Goal: Use online tool/utility

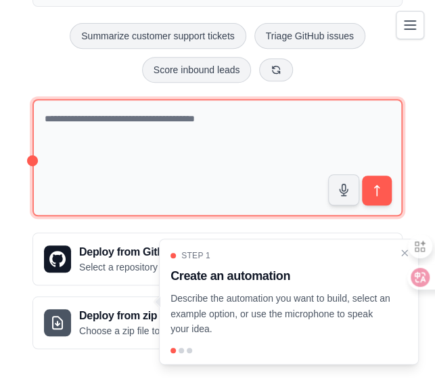
click at [275, 156] on textarea at bounding box center [218, 157] width 370 height 117
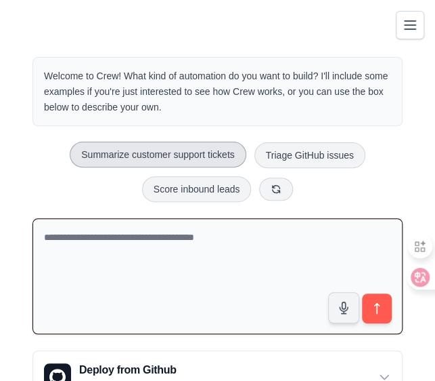
scroll to position [117, 0]
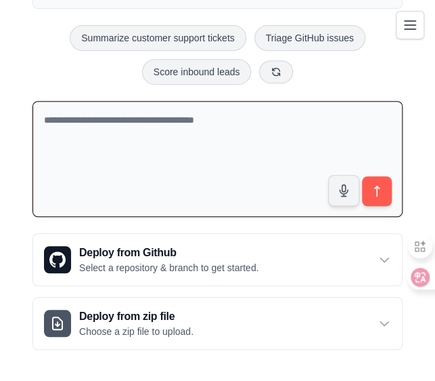
click at [245, 131] on textarea at bounding box center [218, 159] width 370 height 116
type textarea "*"
type textarea "*****"
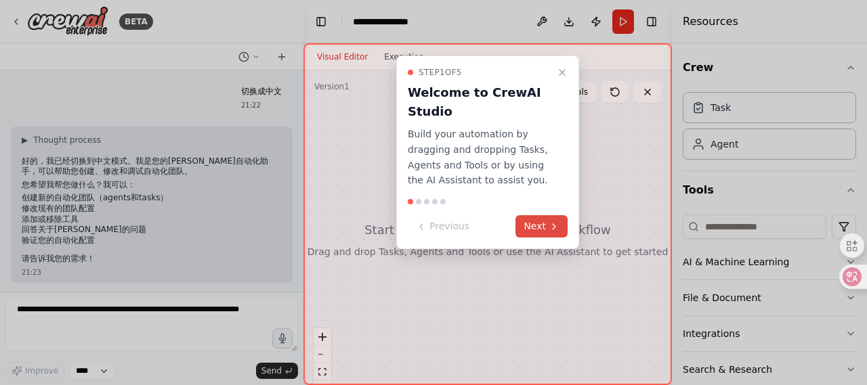
click at [540, 232] on button "Next" at bounding box center [541, 226] width 52 height 22
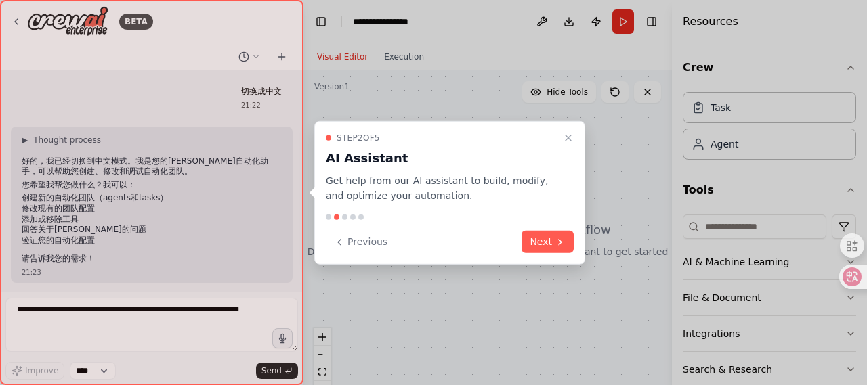
click at [540, 232] on button "Next" at bounding box center [547, 242] width 52 height 22
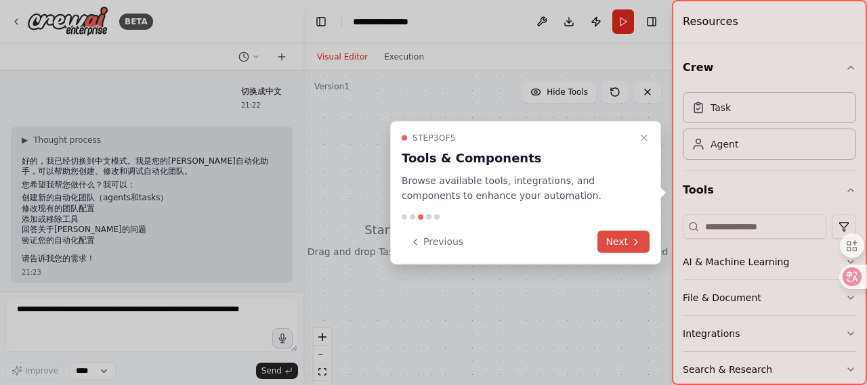
click at [616, 242] on button "Next" at bounding box center [623, 242] width 52 height 22
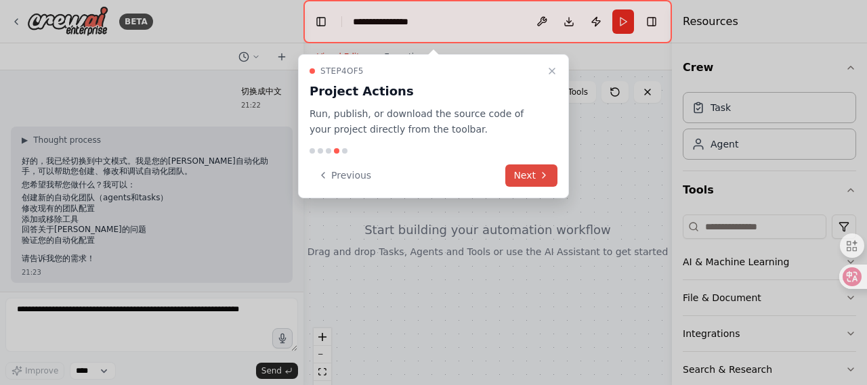
click at [530, 172] on button "Next" at bounding box center [531, 176] width 52 height 22
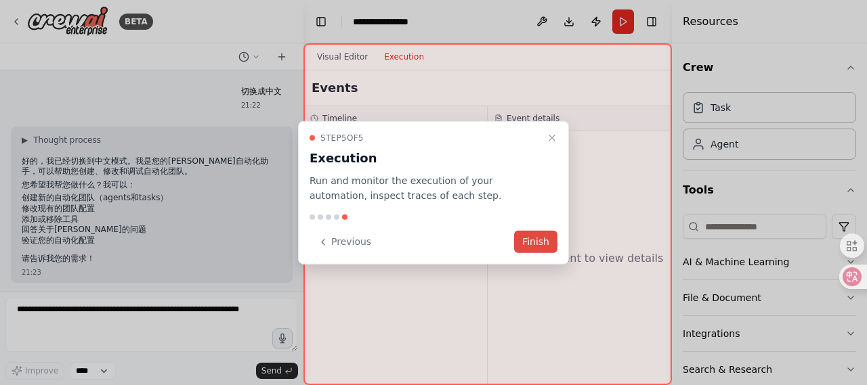
click at [527, 236] on button "Finish" at bounding box center [535, 242] width 43 height 22
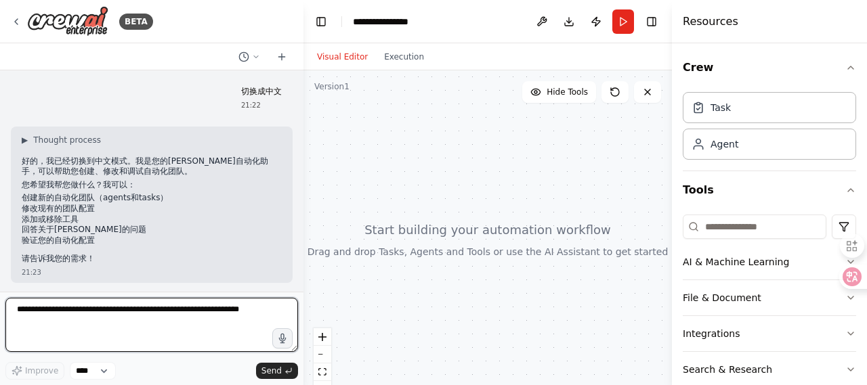
click at [217, 328] on textarea at bounding box center [151, 325] width 293 height 54
type textarea "**********"
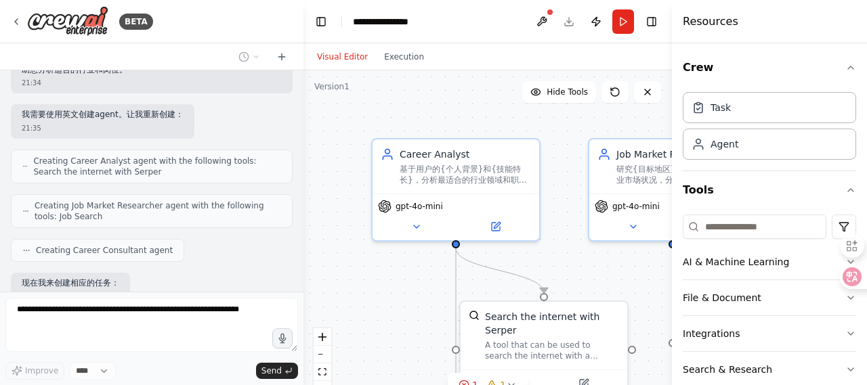
scroll to position [698, 0]
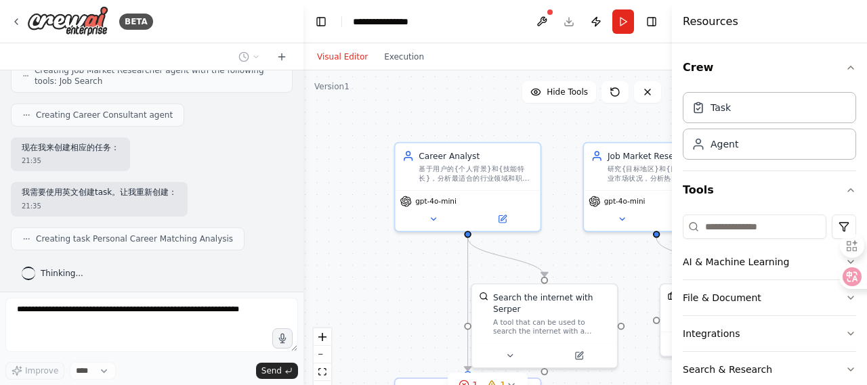
click at [555, 211] on div ".deletable-edge-delete-btn { width: 20px; height: 20px; border: 0px solid #ffff…" at bounding box center [487, 239] width 368 height 339
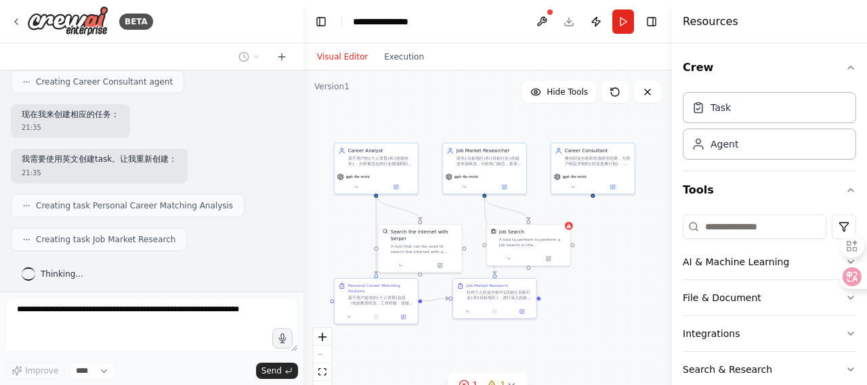
drag, startPoint x: 563, startPoint y: 148, endPoint x: 444, endPoint y: 120, distance: 122.5
click at [444, 120] on div ".deletable-edge-delete-btn { width: 20px; height: 20px; border: 0px solid #ffff…" at bounding box center [487, 239] width 368 height 339
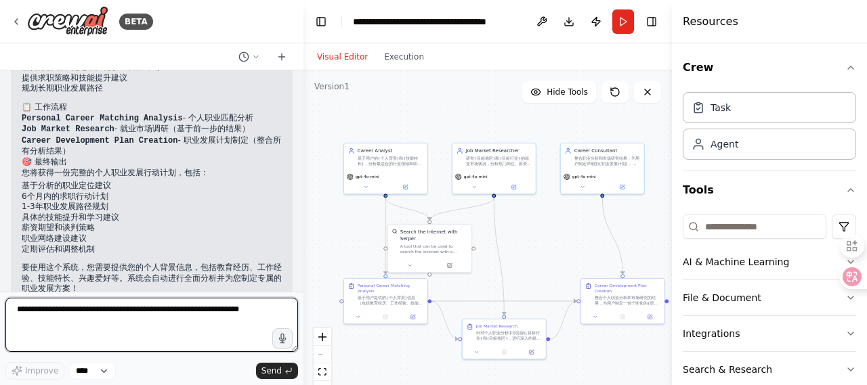
scroll to position [1755, 0]
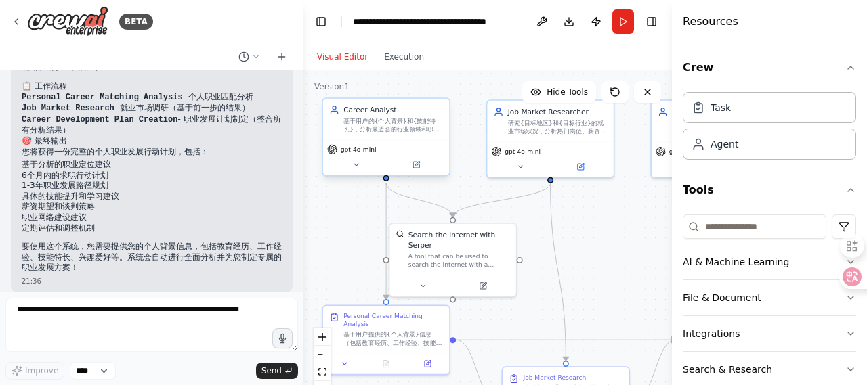
click at [389, 119] on div "基于用户的{个人背景}和{技能特长}，分析最适合的行业领域和职业发展方向，提供个性化的职业建议和发展路径规划" at bounding box center [393, 125] width 100 height 16
click at [417, 162] on icon at bounding box center [416, 165] width 6 height 6
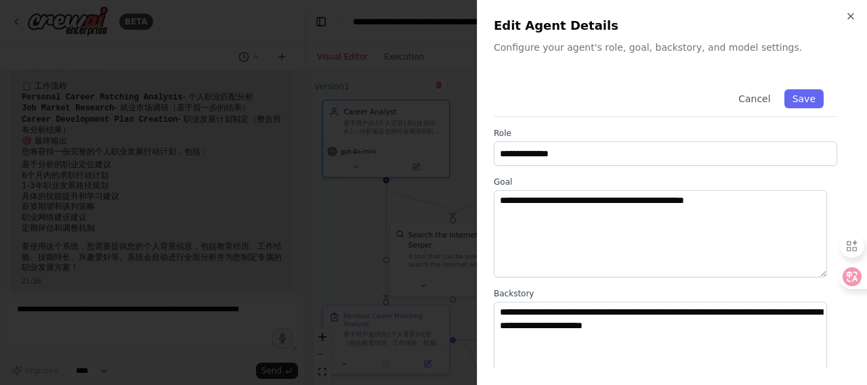
click at [549, 56] on div "**********" at bounding box center [672, 192] width 390 height 385
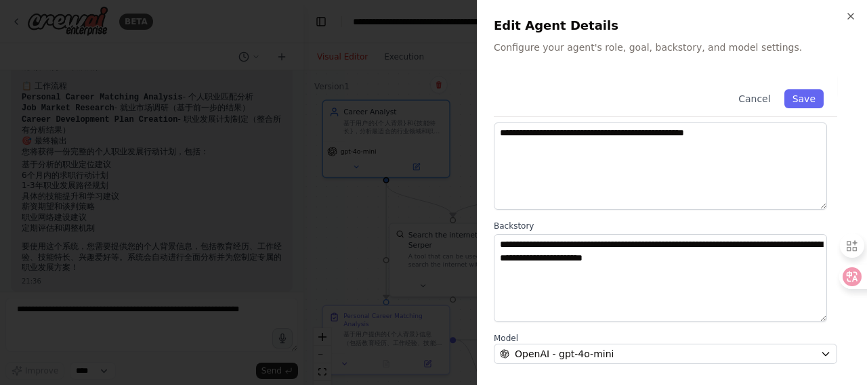
scroll to position [135, 0]
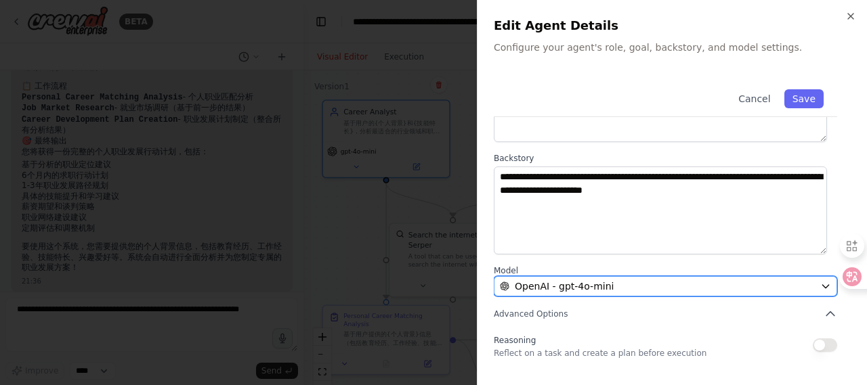
click at [694, 280] on div "OpenAI - gpt-4o-mini" at bounding box center [657, 287] width 315 height 14
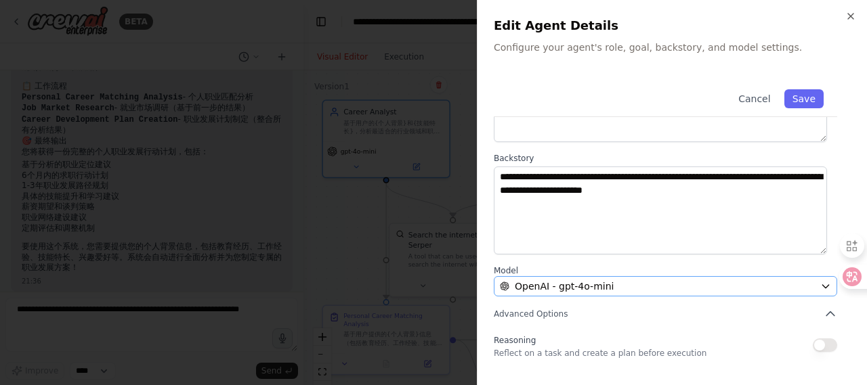
scroll to position [0, 0]
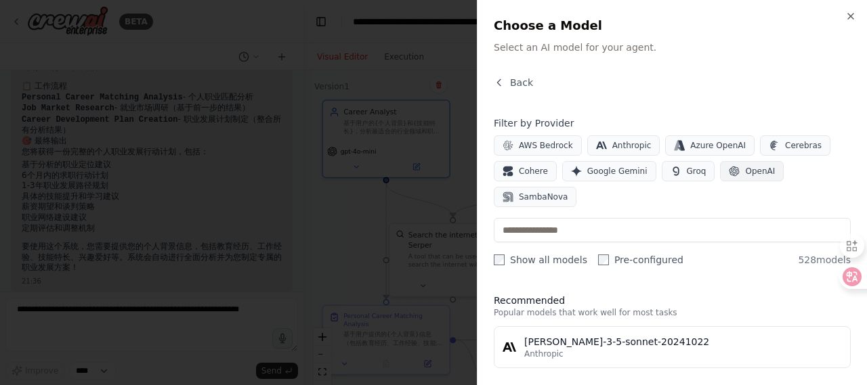
click at [745, 170] on span "OpenAI" at bounding box center [760, 171] width 30 height 11
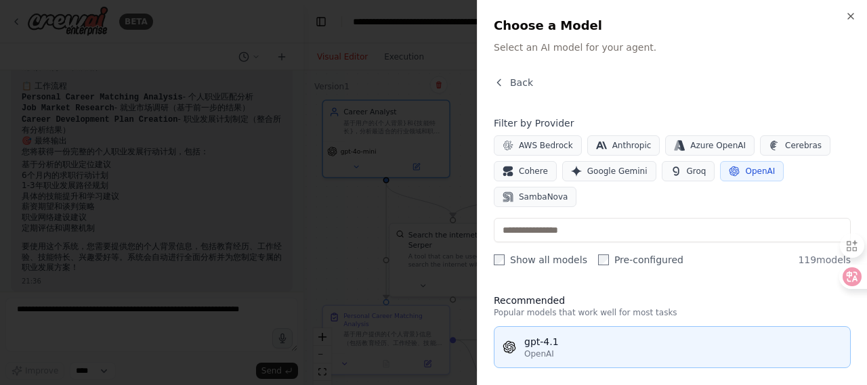
click at [733, 336] on div "gpt-4.1" at bounding box center [683, 342] width 318 height 14
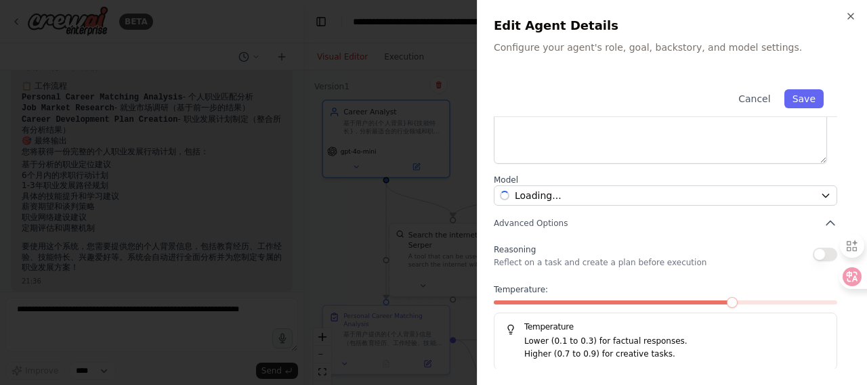
scroll to position [158, 0]
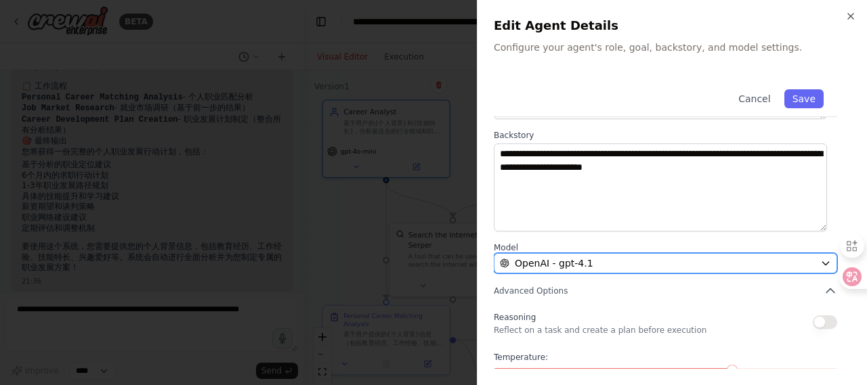
click at [708, 263] on div "OpenAI - gpt-4.1" at bounding box center [657, 264] width 315 height 14
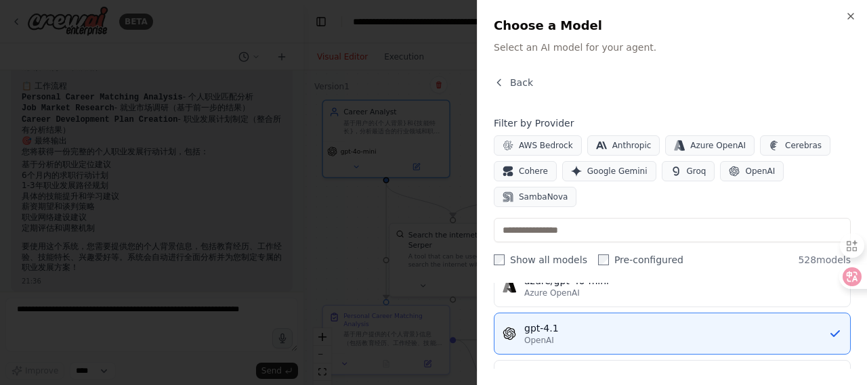
scroll to position [271, 0]
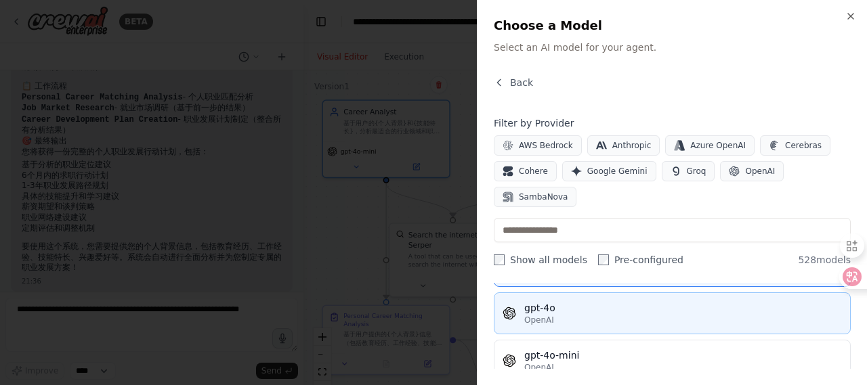
click at [634, 322] on button "gpt-4o OpenAI" at bounding box center [672, 314] width 357 height 42
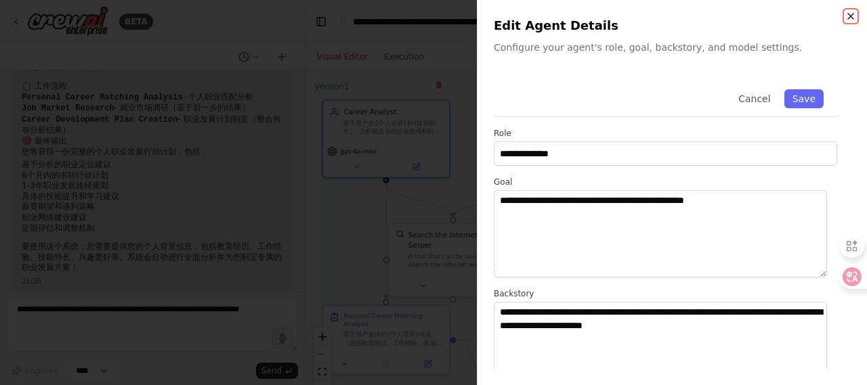
click at [851, 17] on icon "button" at bounding box center [850, 16] width 5 height 5
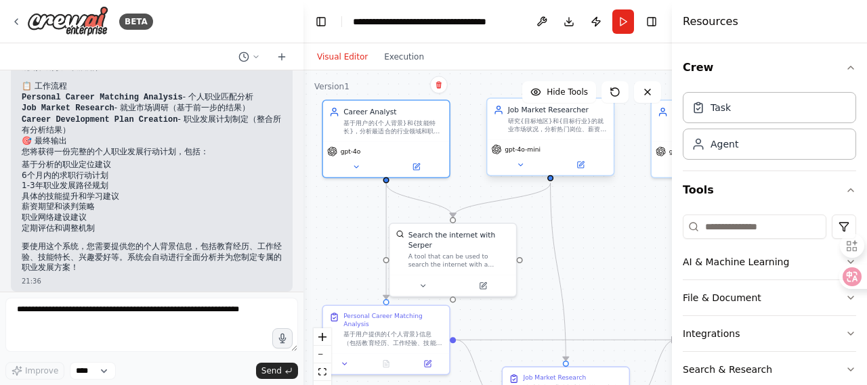
click at [524, 152] on span "gpt-4o-mini" at bounding box center [523, 150] width 36 height 8
click at [420, 171] on button at bounding box center [416, 164] width 58 height 12
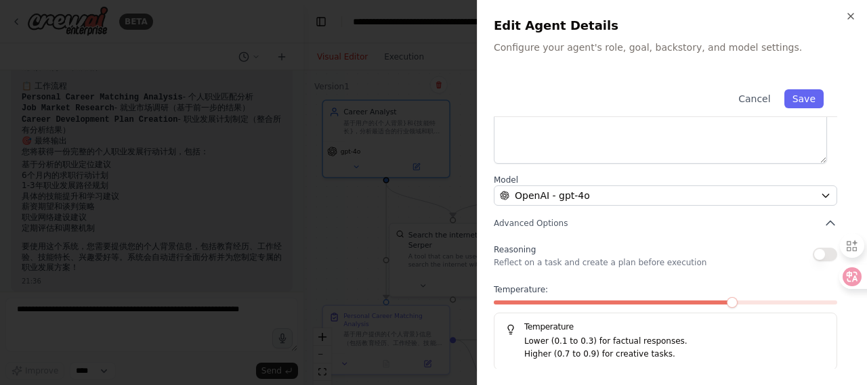
scroll to position [0, 0]
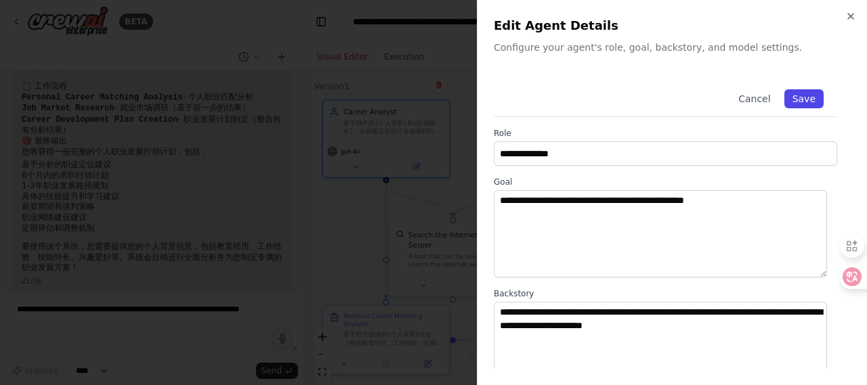
click at [799, 106] on button "Save" at bounding box center [803, 98] width 39 height 19
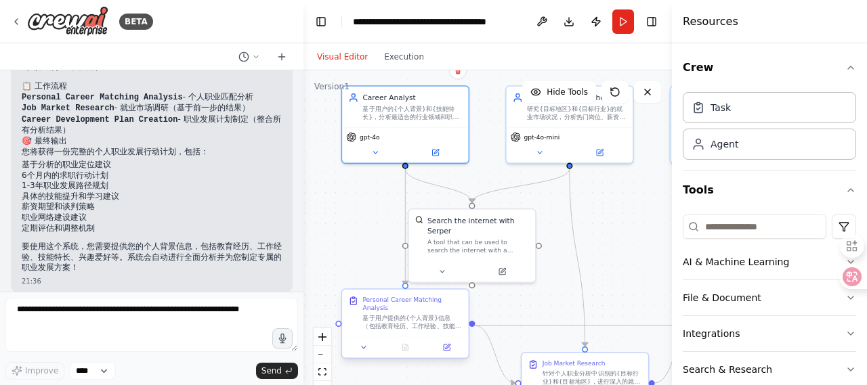
click at [426, 322] on div "基于用户提供的{个人背景}信息（包括教育经历、工作经验、技能特长、兴趣爱好等），深入分析用户的职业倾向和能力优势。识别最适合的行业领域和职业方向，评估用户在不…" at bounding box center [412, 322] width 100 height 16
click at [425, 322] on div "基于用户提供的{个人背景}信息（包括教育经历、工作经验、技能特长、兴趣爱好等），深入分析用户的职业倾向和能力优势。识别最适合的行业领域和职业方向，评估用户在不…" at bounding box center [412, 322] width 100 height 16
click at [435, 152] on icon at bounding box center [435, 151] width 6 height 6
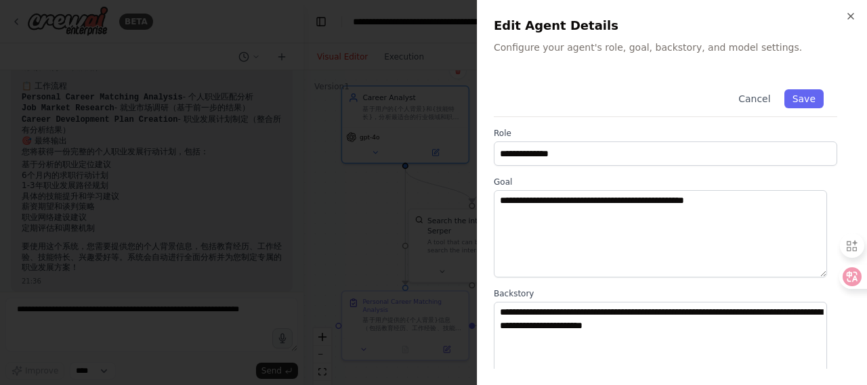
click at [569, 55] on div "**********" at bounding box center [672, 192] width 390 height 385
click at [56, 192] on div at bounding box center [433, 192] width 867 height 385
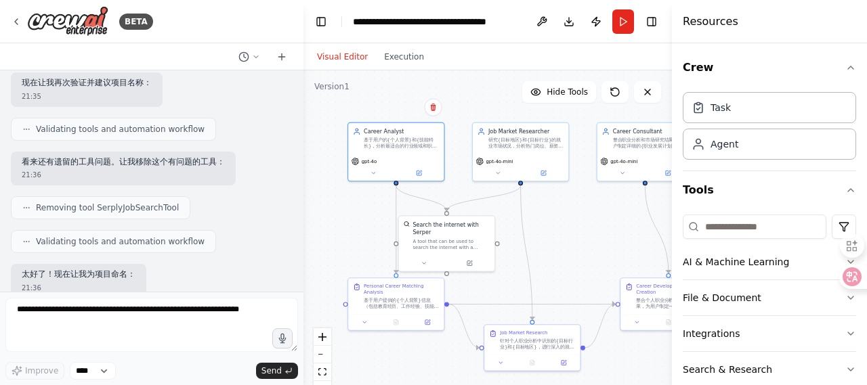
scroll to position [1755, 0]
